Goal: Task Accomplishment & Management: Manage account settings

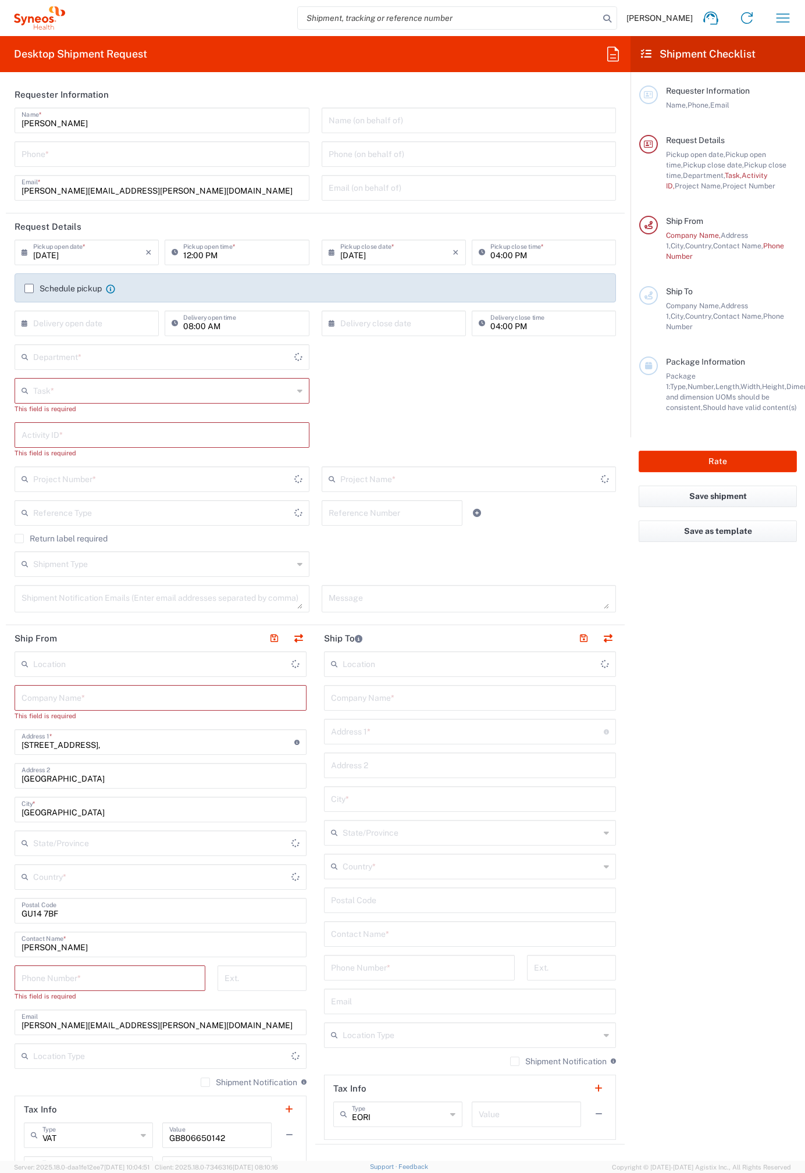
type input "4510"
type input "[GEOGRAPHIC_DATA]"
type input "Syneos Health UK Limited"
click at [781, 15] on icon "button" at bounding box center [782, 18] width 19 height 19
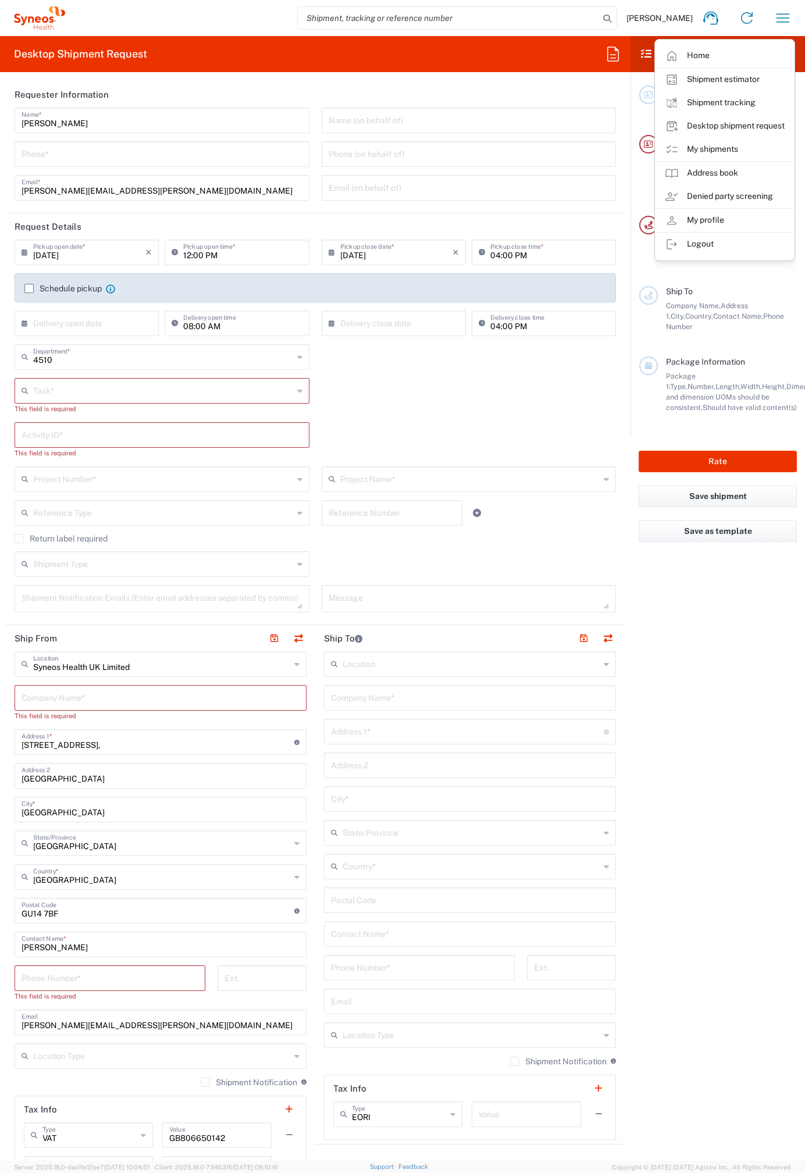
click at [34, 18] on icon at bounding box center [39, 17] width 51 height 23
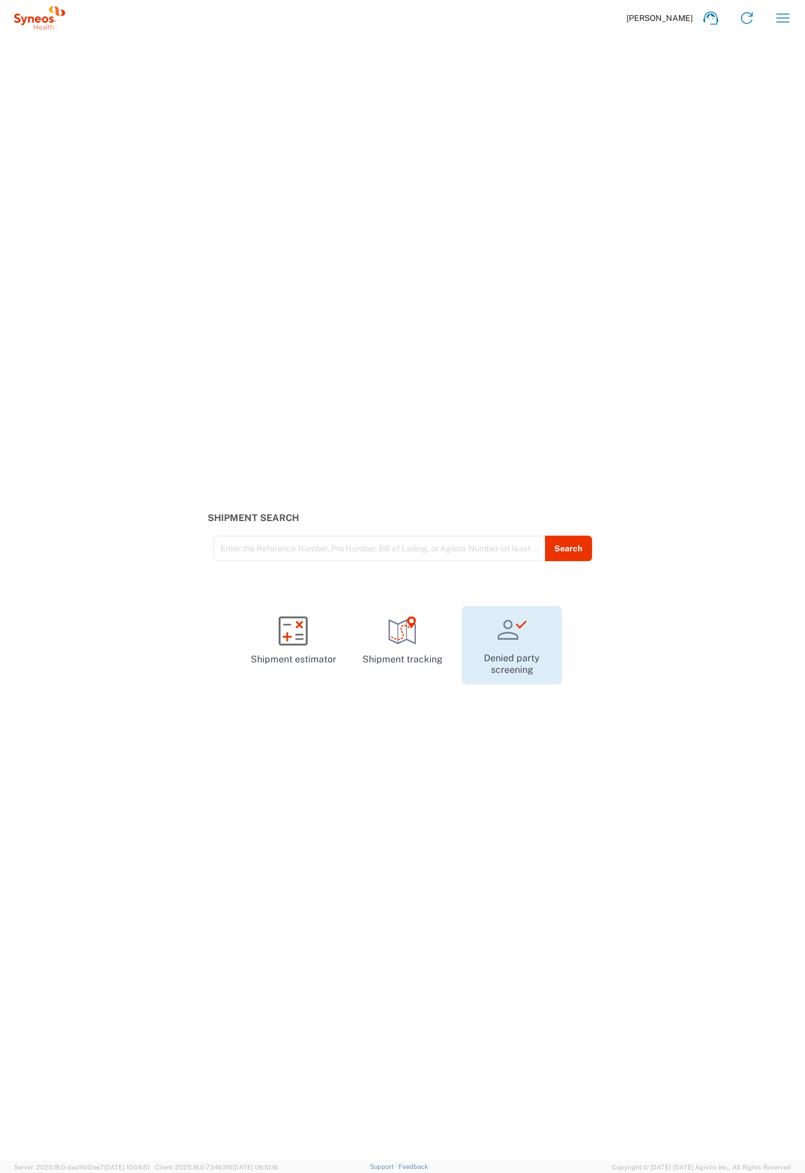
click at [510, 636] on icon at bounding box center [512, 629] width 30 height 29
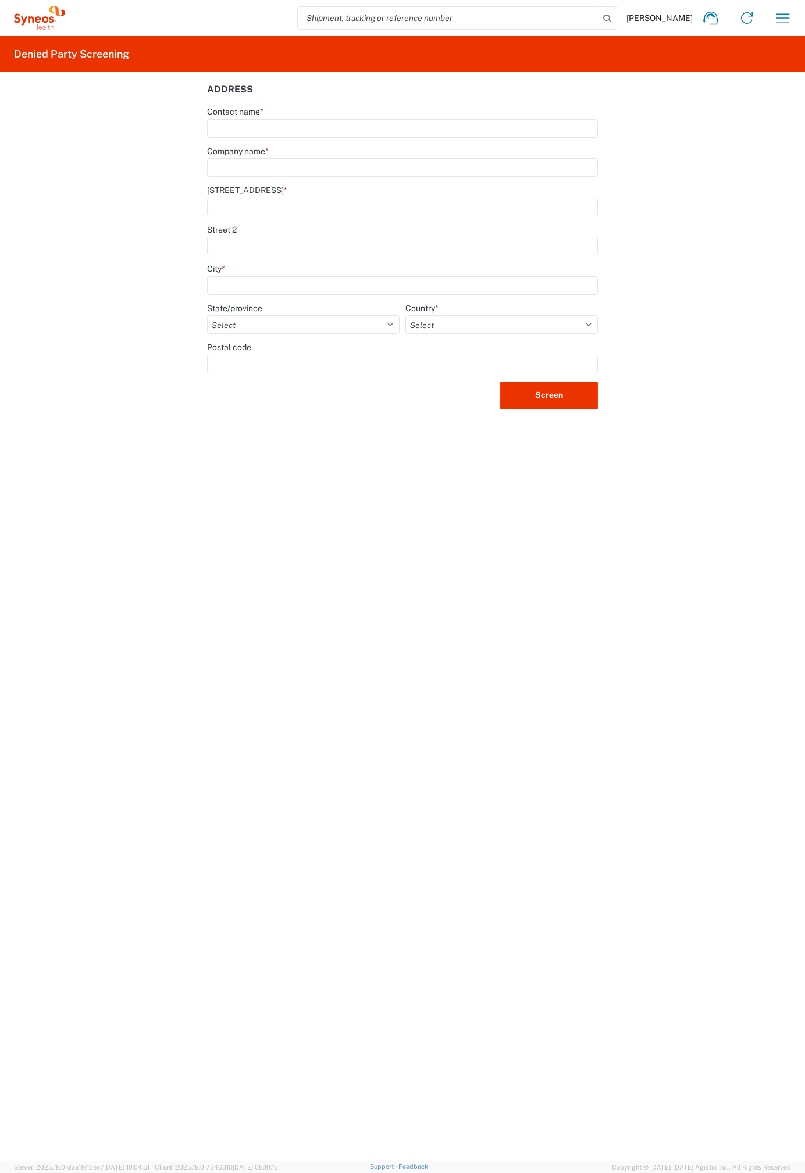
click at [21, 12] on icon at bounding box center [39, 17] width 51 height 23
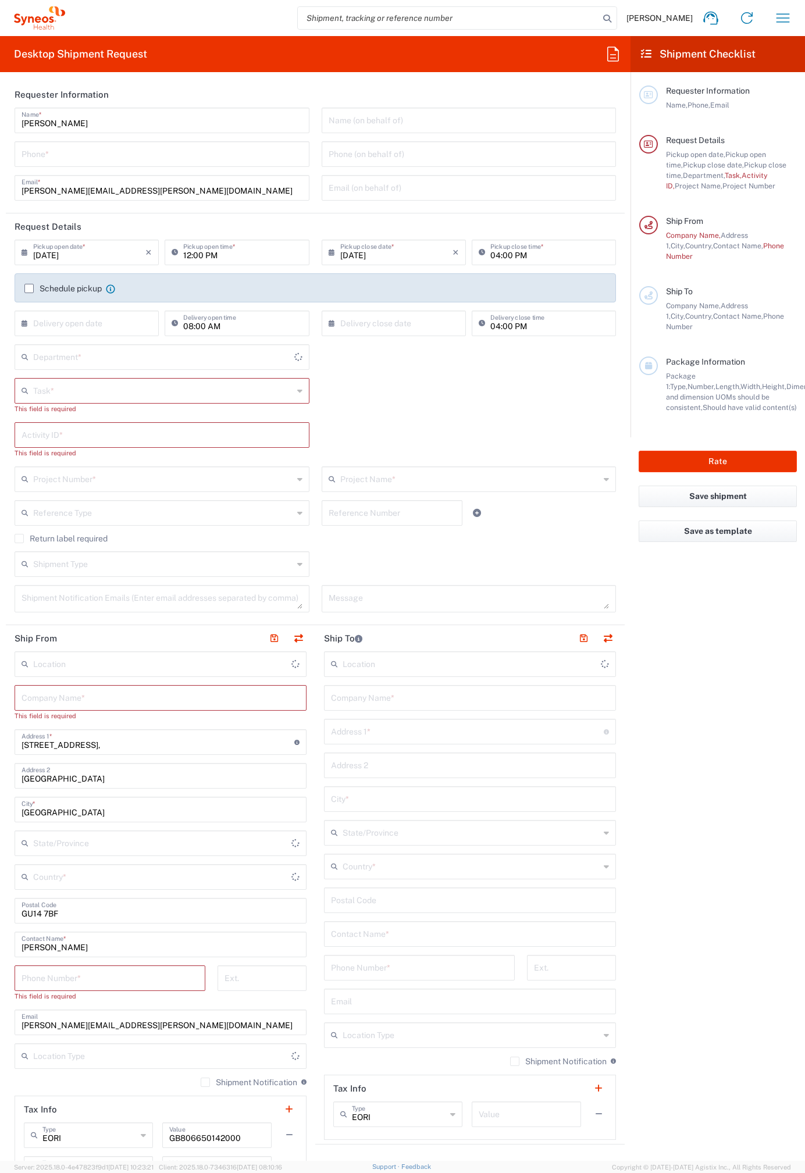
type input "[GEOGRAPHIC_DATA]"
type input "Syneos Health UK Limited"
type input "4510"
click at [787, 16] on icon "button" at bounding box center [782, 18] width 19 height 19
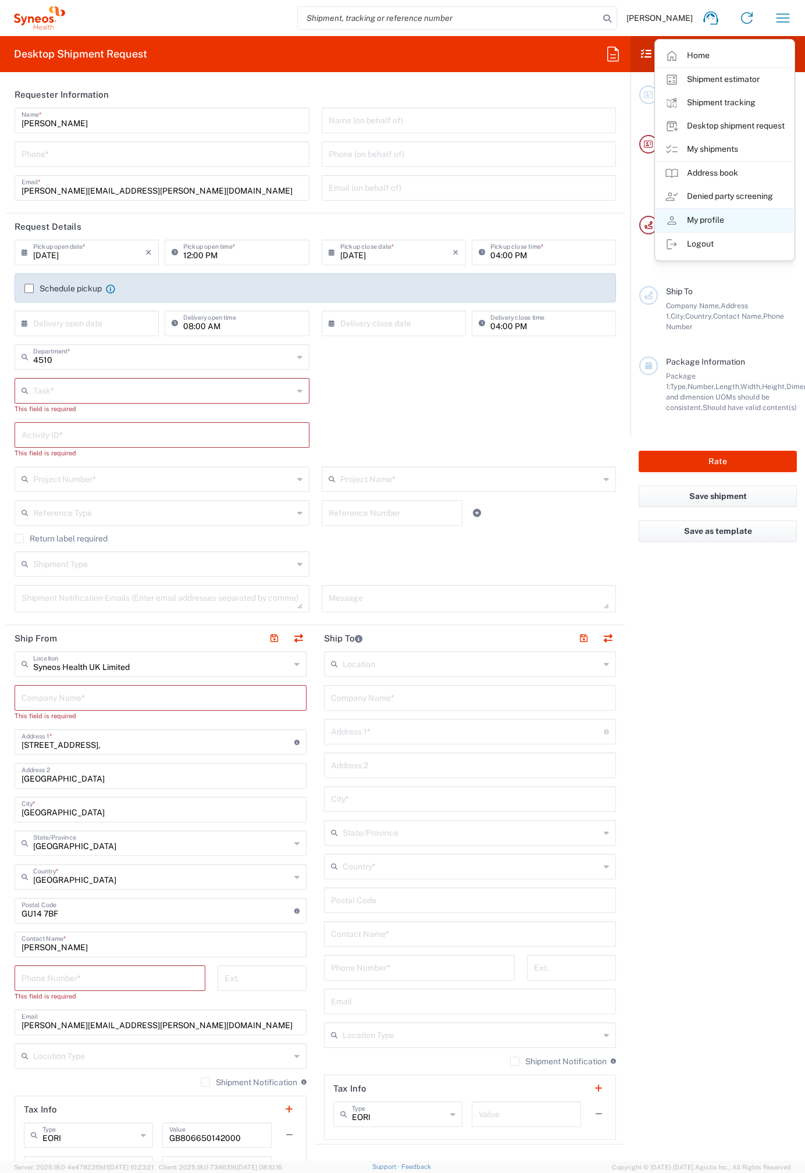
click at [744, 217] on link "My profile" at bounding box center [724, 220] width 138 height 23
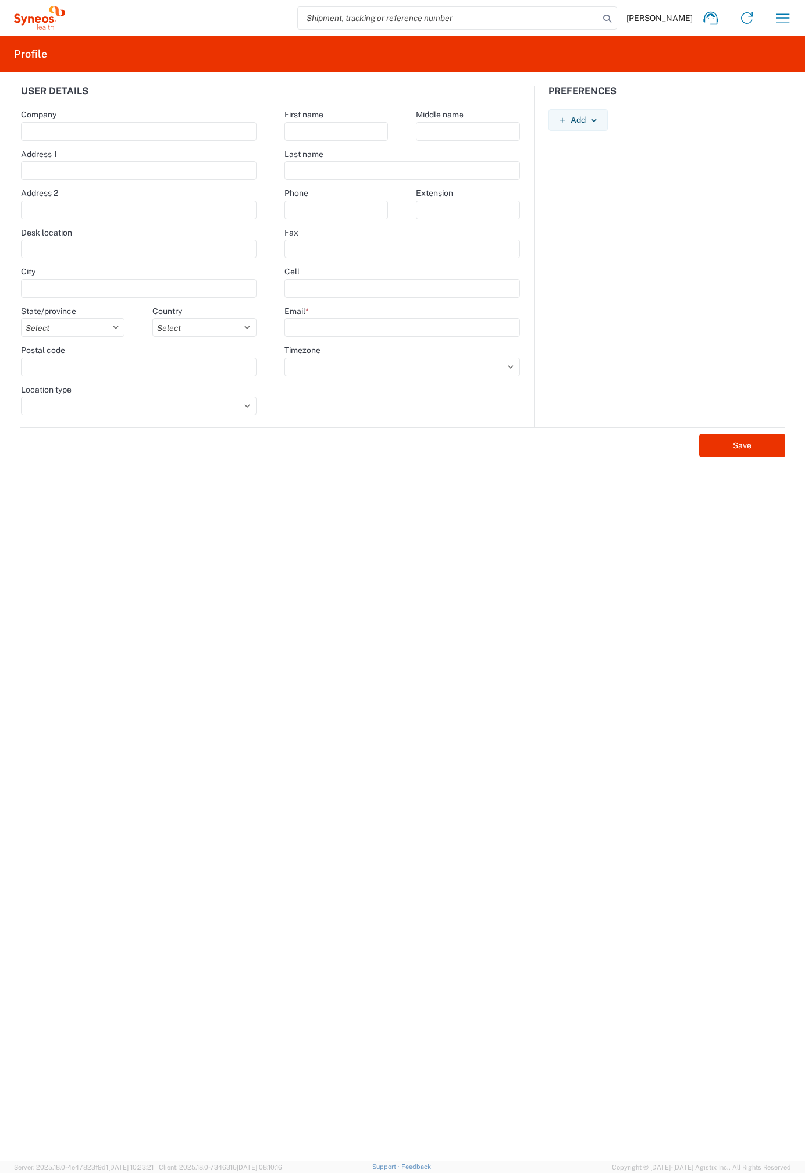
type input "[STREET_ADDRESS],"
type input "[GEOGRAPHIC_DATA]"
select select
select select "GB"
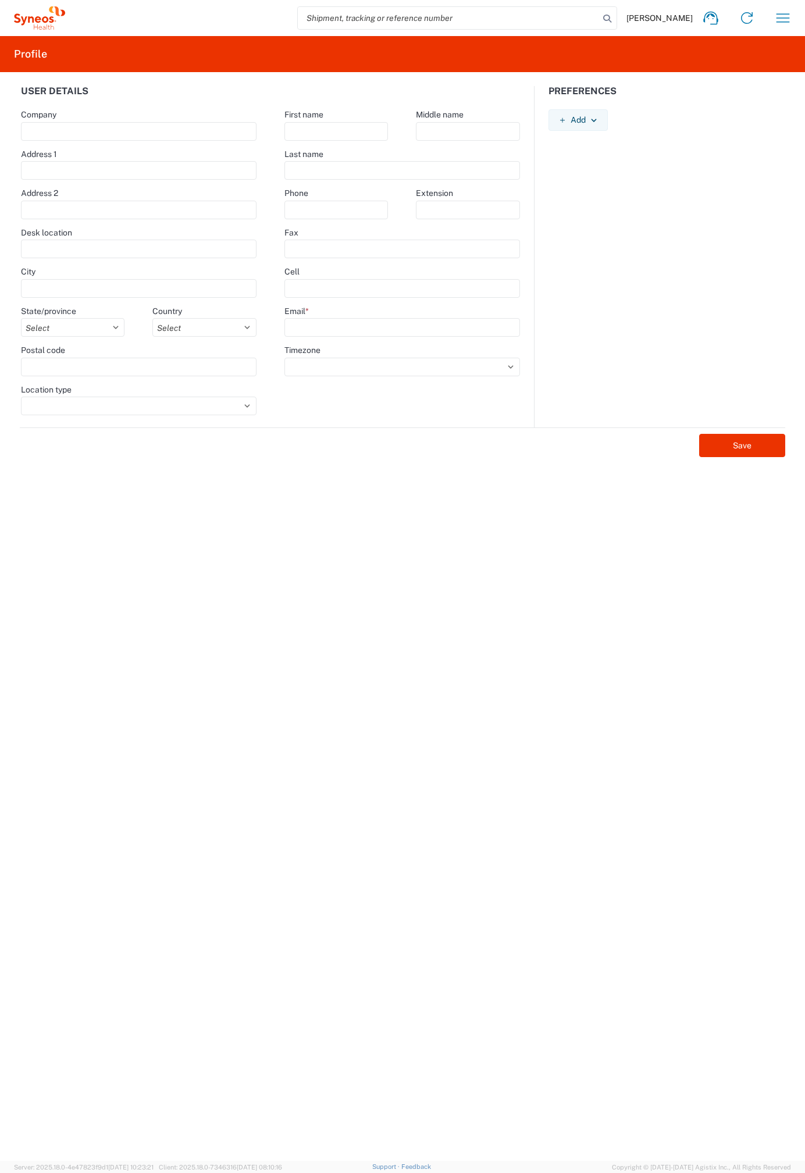
type input "GU14 7BF"
select select
type input "[PERSON_NAME]"
type input "[PERSON_NAME][EMAIL_ADDRESS][PERSON_NAME][DOMAIN_NAME]"
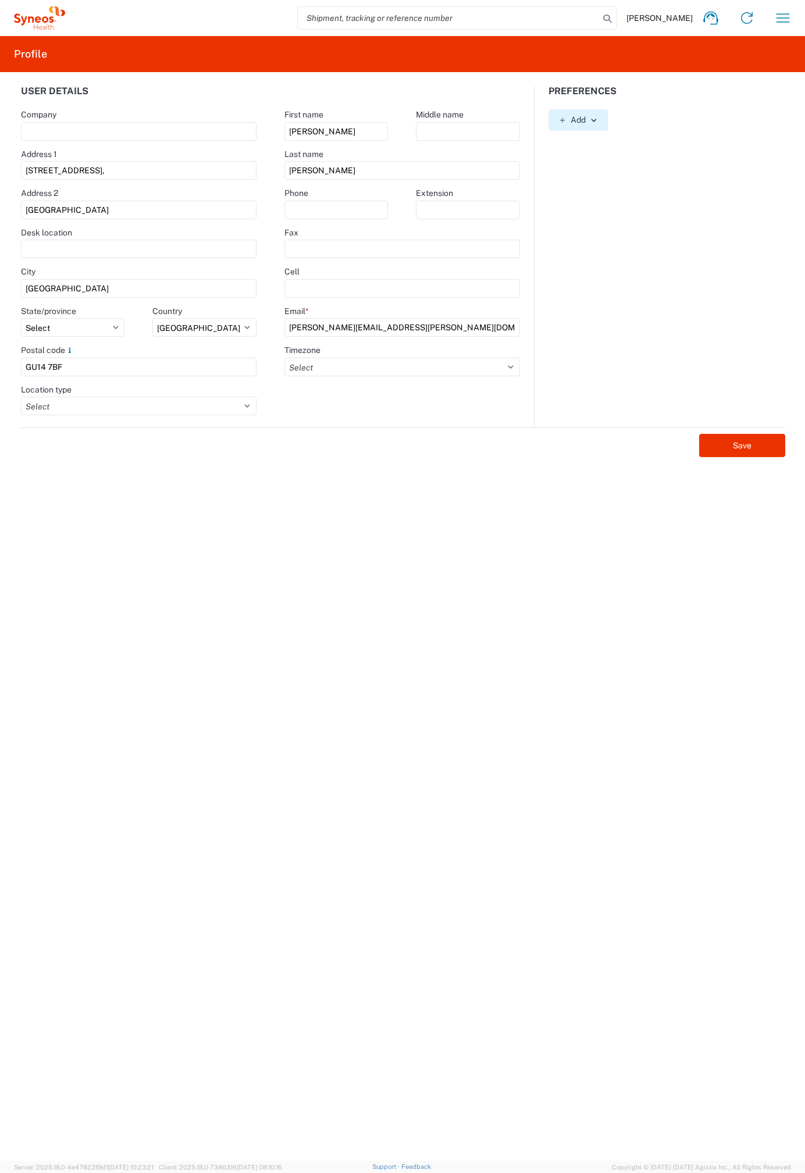
click at [572, 122] on button "Add" at bounding box center [577, 120] width 59 height 22
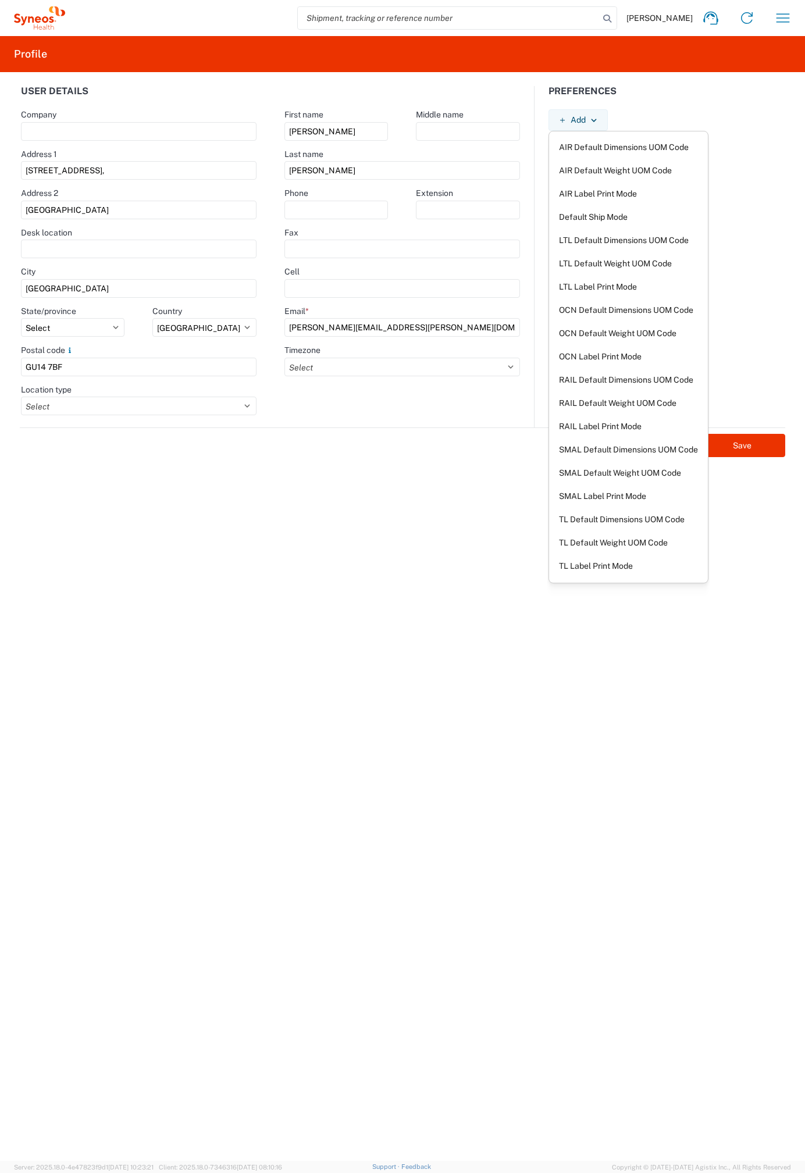
click at [442, 539] on form "User details Company Address [STREET_ADDRESS], Address [GEOGRAPHIC_DATA] Desk l…" at bounding box center [402, 623] width 791 height 1075
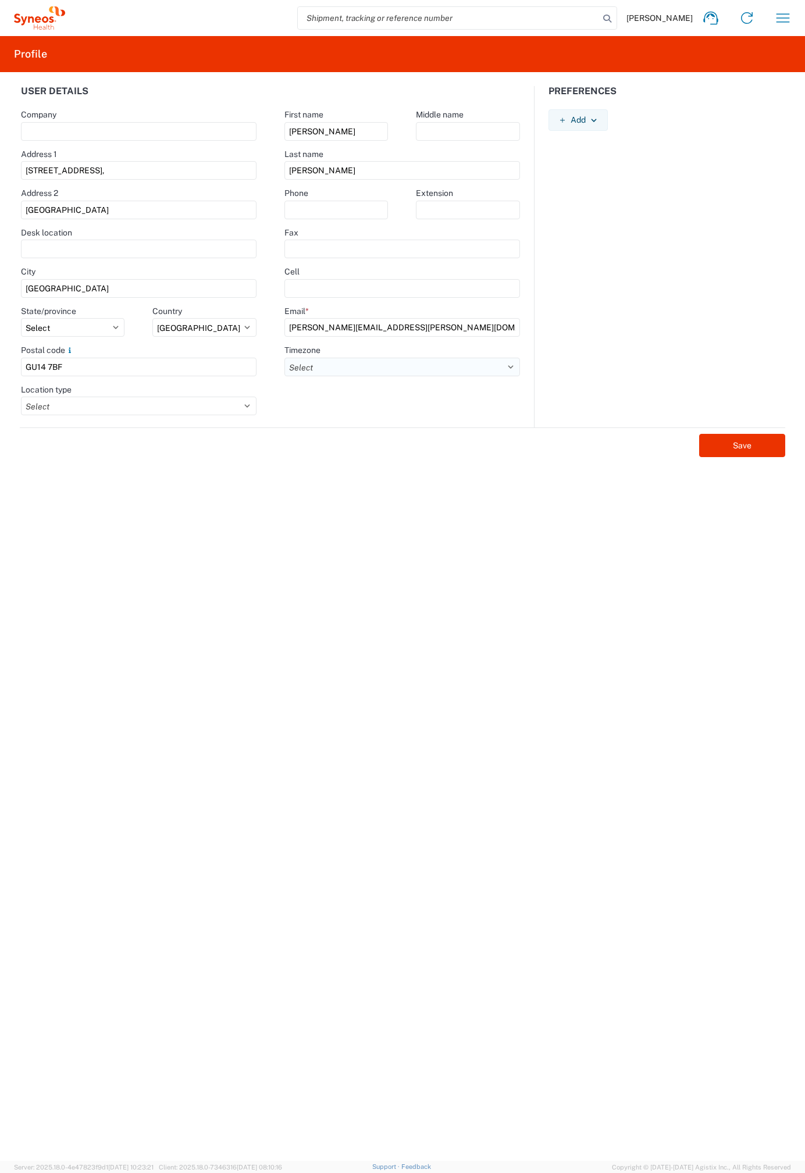
click at [343, 366] on select "Select ACT AET AGT ART AST [GEOGRAPHIC_DATA]/[GEOGRAPHIC_DATA] [GEOGRAPHIC_DATA…" at bounding box center [401, 367] width 235 height 19
select select "Europe/[GEOGRAPHIC_DATA]"
click at [284, 358] on select "Select ACT AET AGT ART AST [GEOGRAPHIC_DATA]/[GEOGRAPHIC_DATA] [GEOGRAPHIC_DATA…" at bounding box center [401, 367] width 235 height 19
click at [245, 402] on select "Select Business No Loading Dock Business (General) Business with Loading Dock C…" at bounding box center [139, 406] width 236 height 19
click at [718, 445] on button "Save" at bounding box center [742, 445] width 86 height 23
